Goal: Find specific page/section: Find specific page/section

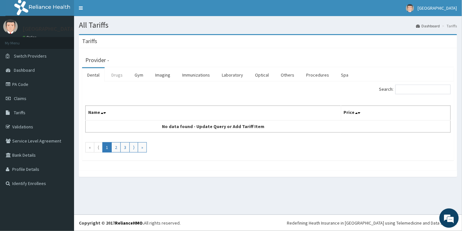
click at [119, 77] on link "Drugs" at bounding box center [117, 75] width 22 height 14
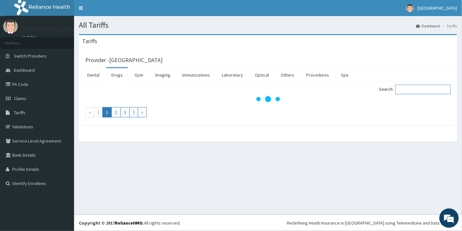
click at [412, 91] on input "Search:" at bounding box center [422, 90] width 55 height 10
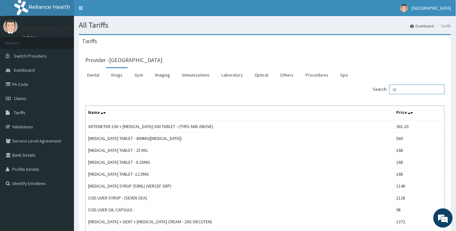
type input "V"
